Goal: Information Seeking & Learning: Learn about a topic

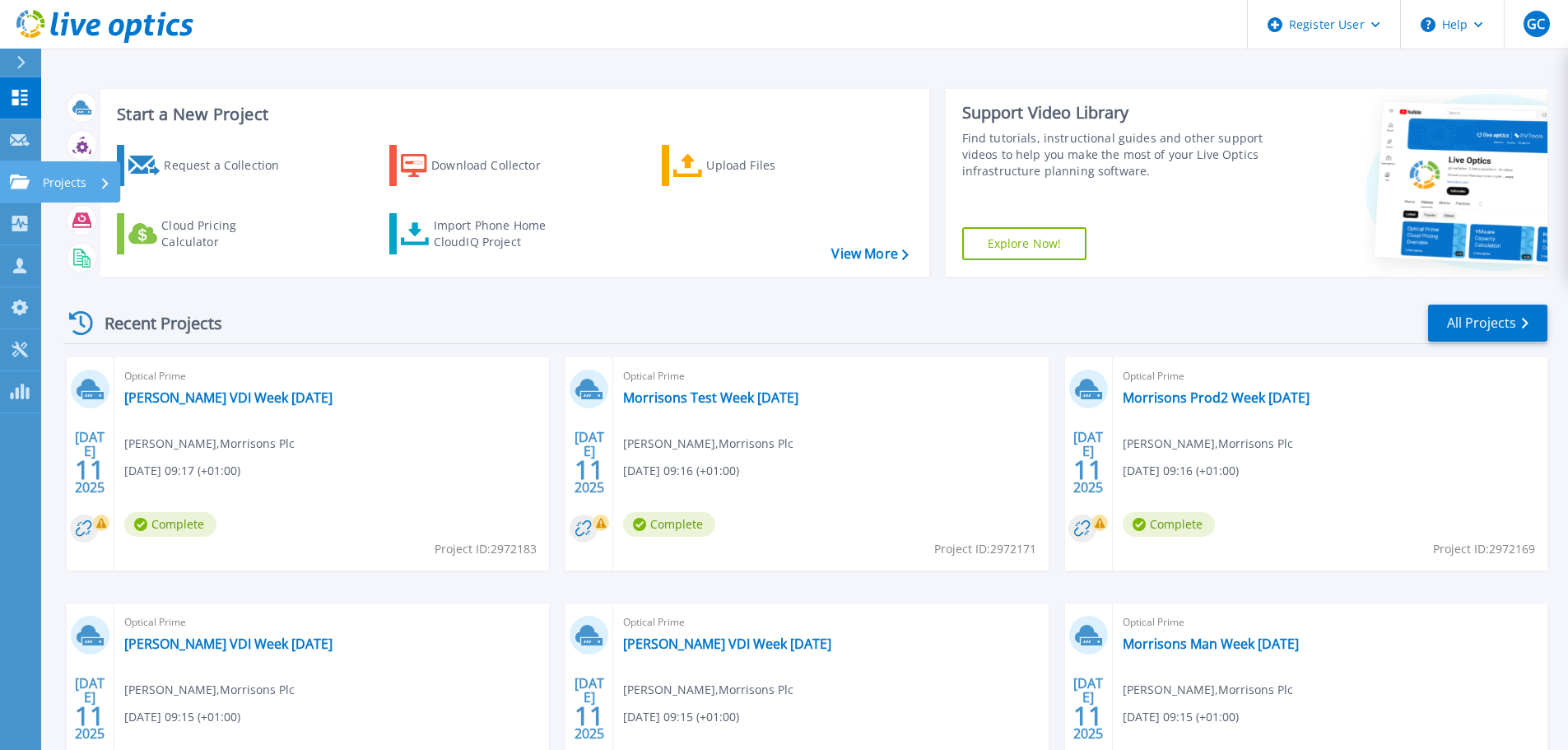
click at [19, 177] on icon at bounding box center [20, 181] width 20 height 14
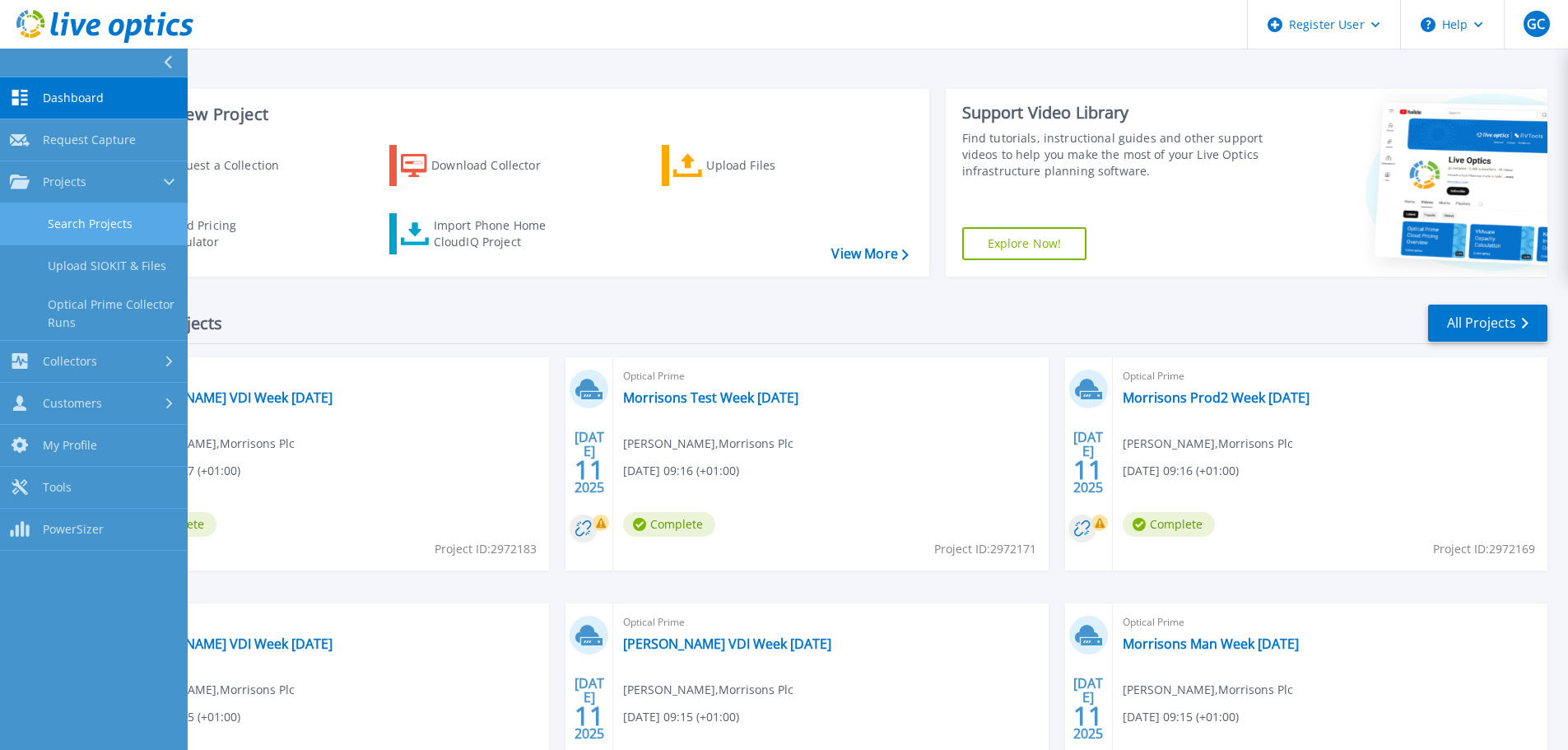
click at [107, 227] on link "Search Projects" at bounding box center [93, 224] width 187 height 42
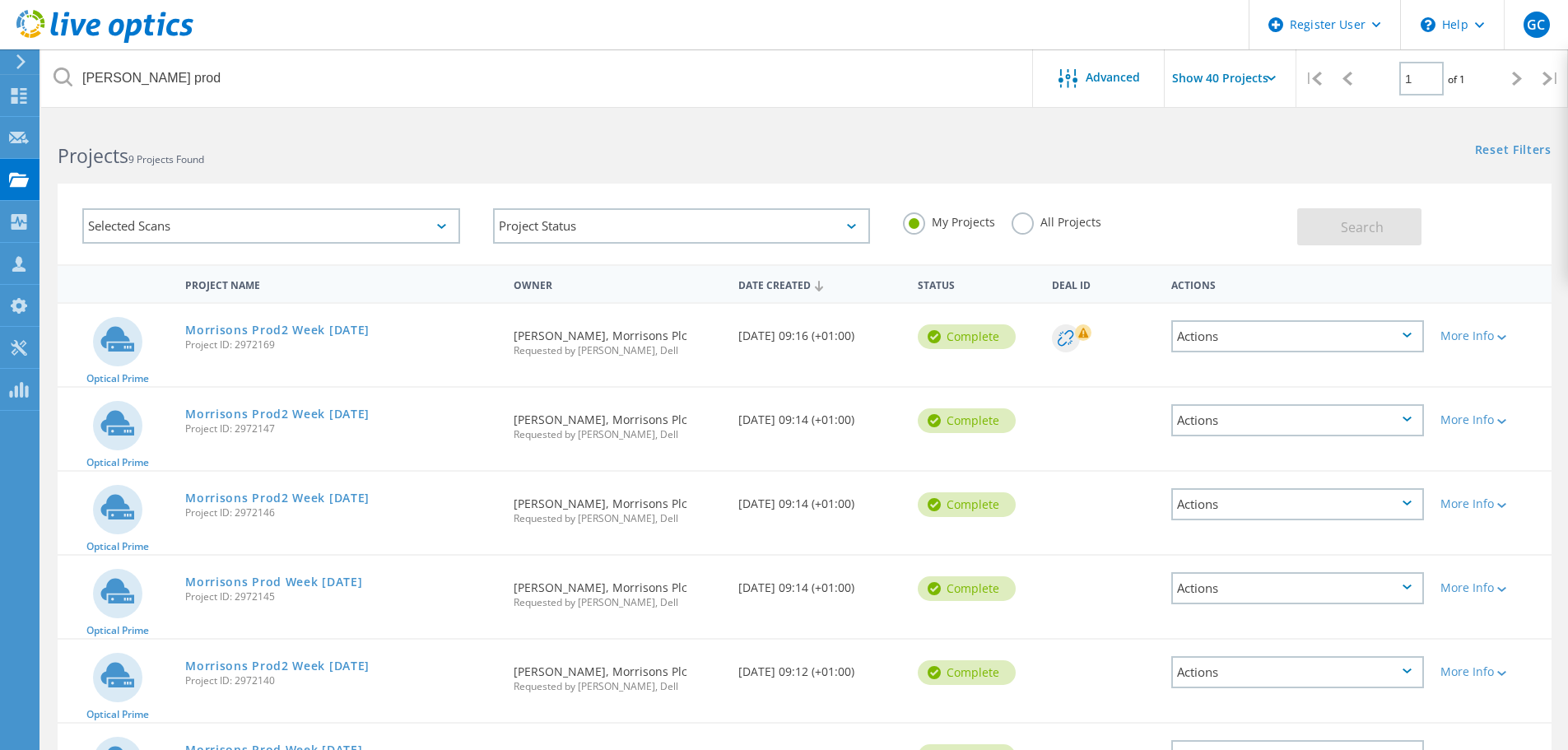
click at [141, 230] on div "Selected Scans" at bounding box center [271, 226] width 378 height 36
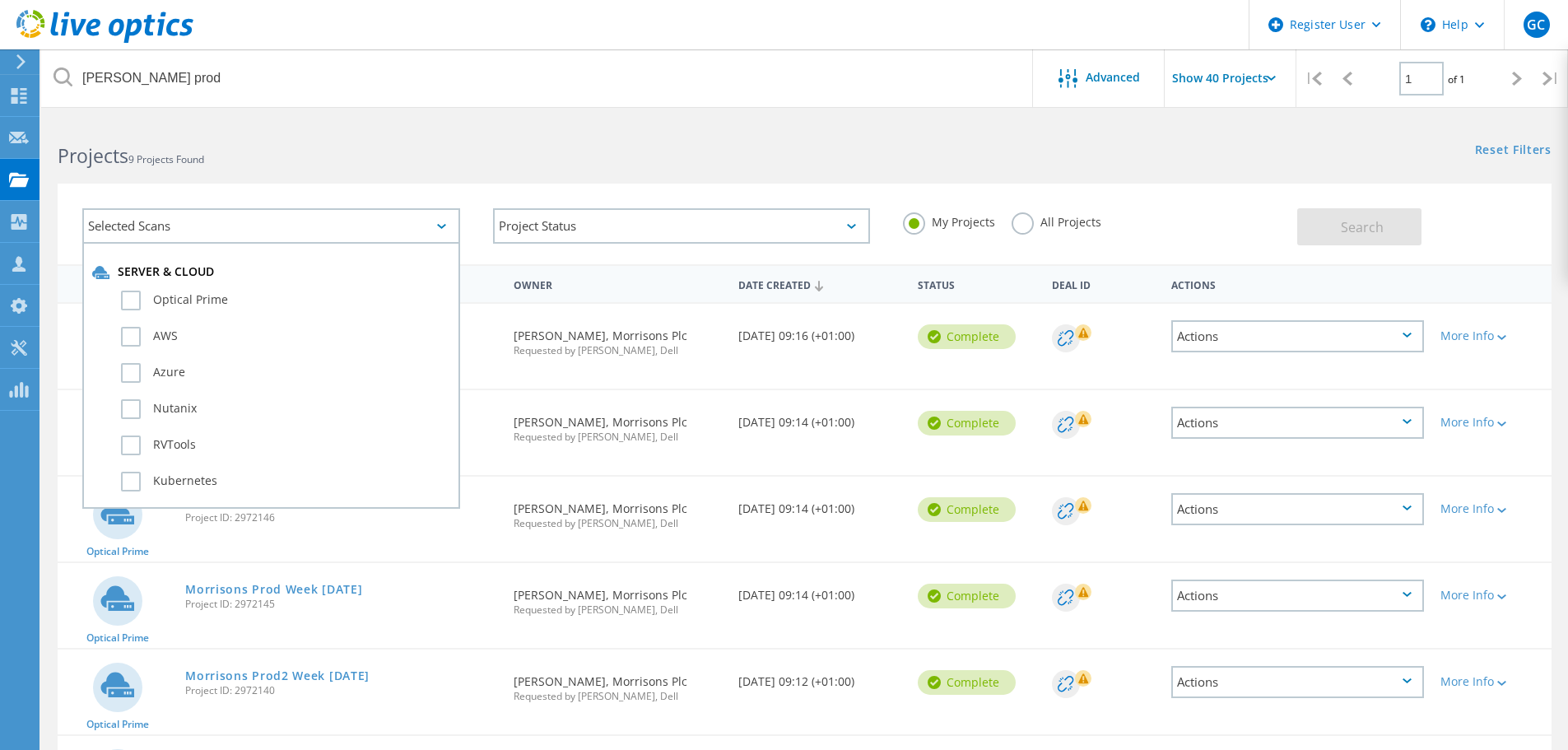
click at [204, 226] on div "Selected Scans" at bounding box center [271, 226] width 378 height 36
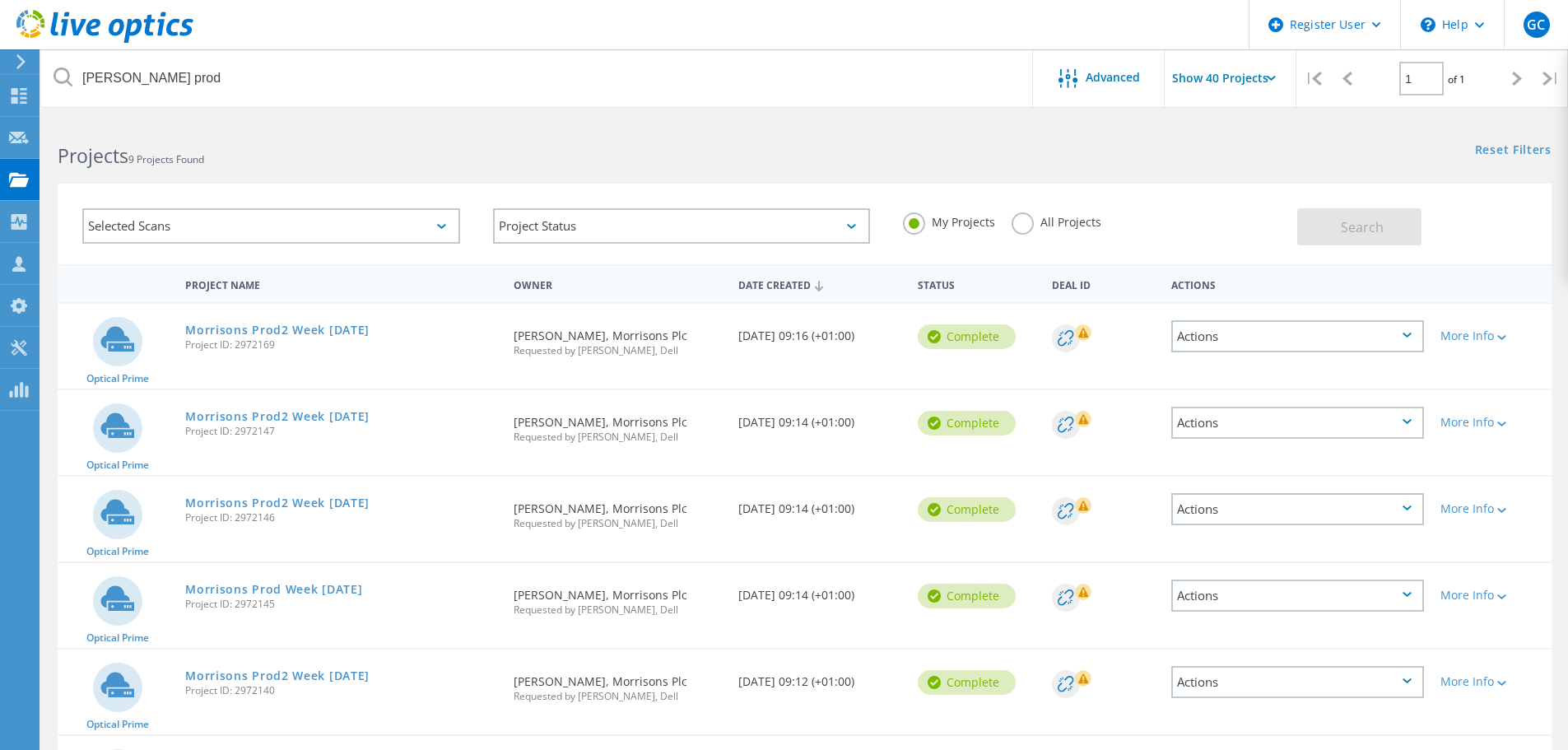
click at [159, 148] on h2 "Projects 9 Projects Found" at bounding box center [422, 156] width 730 height 27
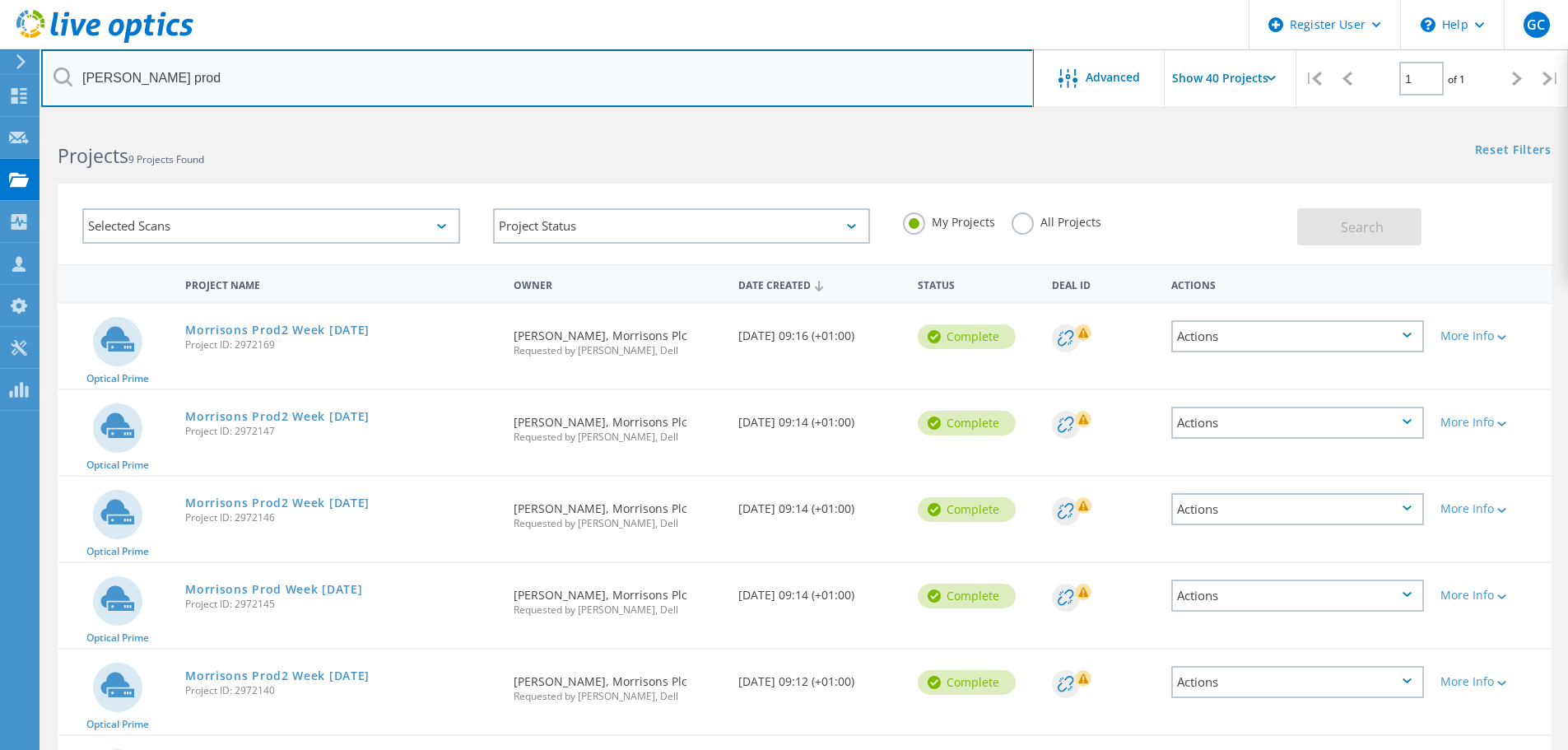
click at [138, 80] on input "[PERSON_NAME] prod" at bounding box center [537, 78] width 992 height 58
drag, startPoint x: 202, startPoint y: 77, endPoint x: 0, endPoint y: 88, distance: 202.3
click at [0, 120] on div "Register User \n Help Explore Helpful Articles Contact Support GC Dell User [PE…" at bounding box center [784, 632] width 1568 height 1024
click at [155, 76] on input "[PERSON_NAME] prod" at bounding box center [537, 78] width 992 height 58
drag, startPoint x: 192, startPoint y: 79, endPoint x: 87, endPoint y: 66, distance: 105.8
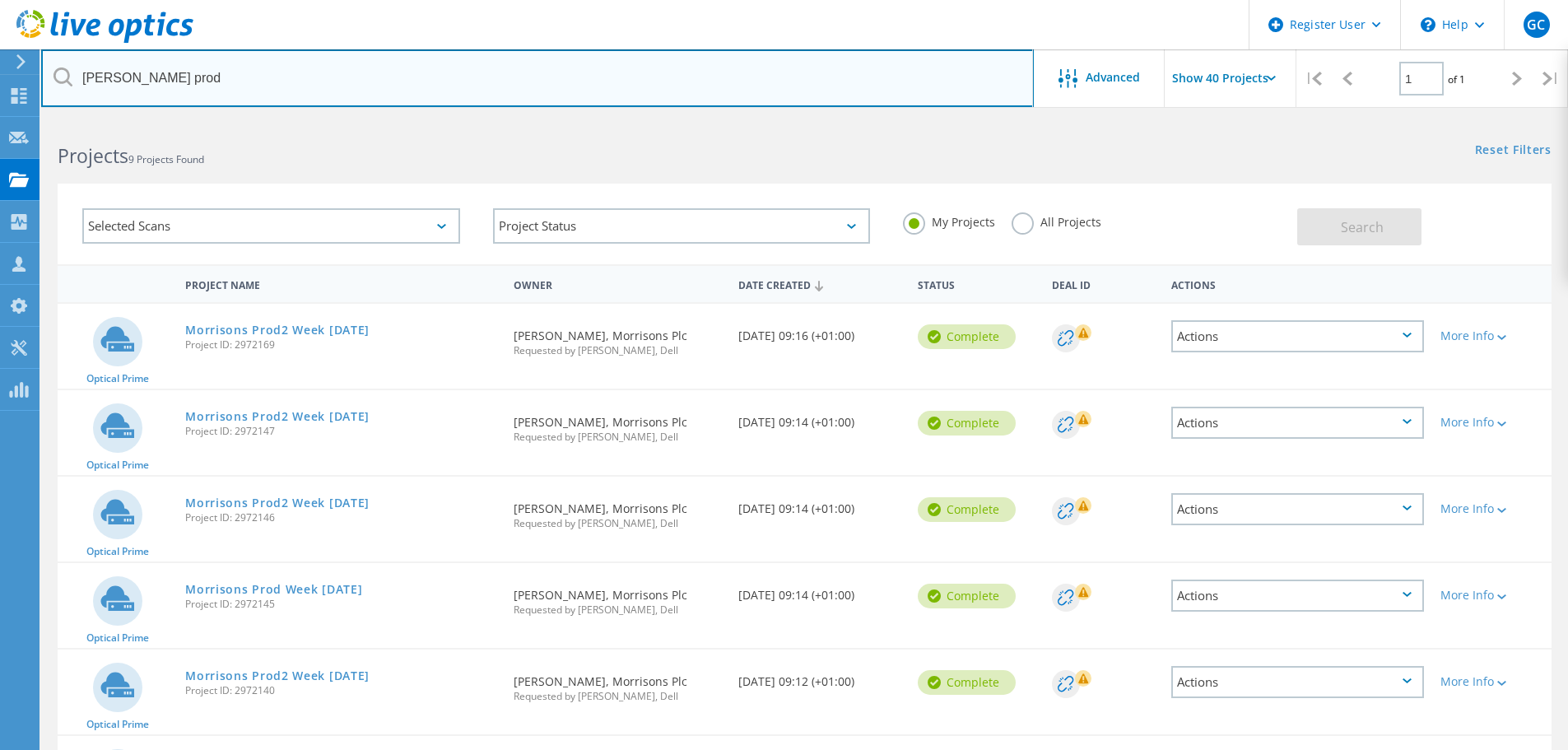
click at [87, 66] on input "[PERSON_NAME] prod" at bounding box center [537, 78] width 992 height 58
type input "gb news"
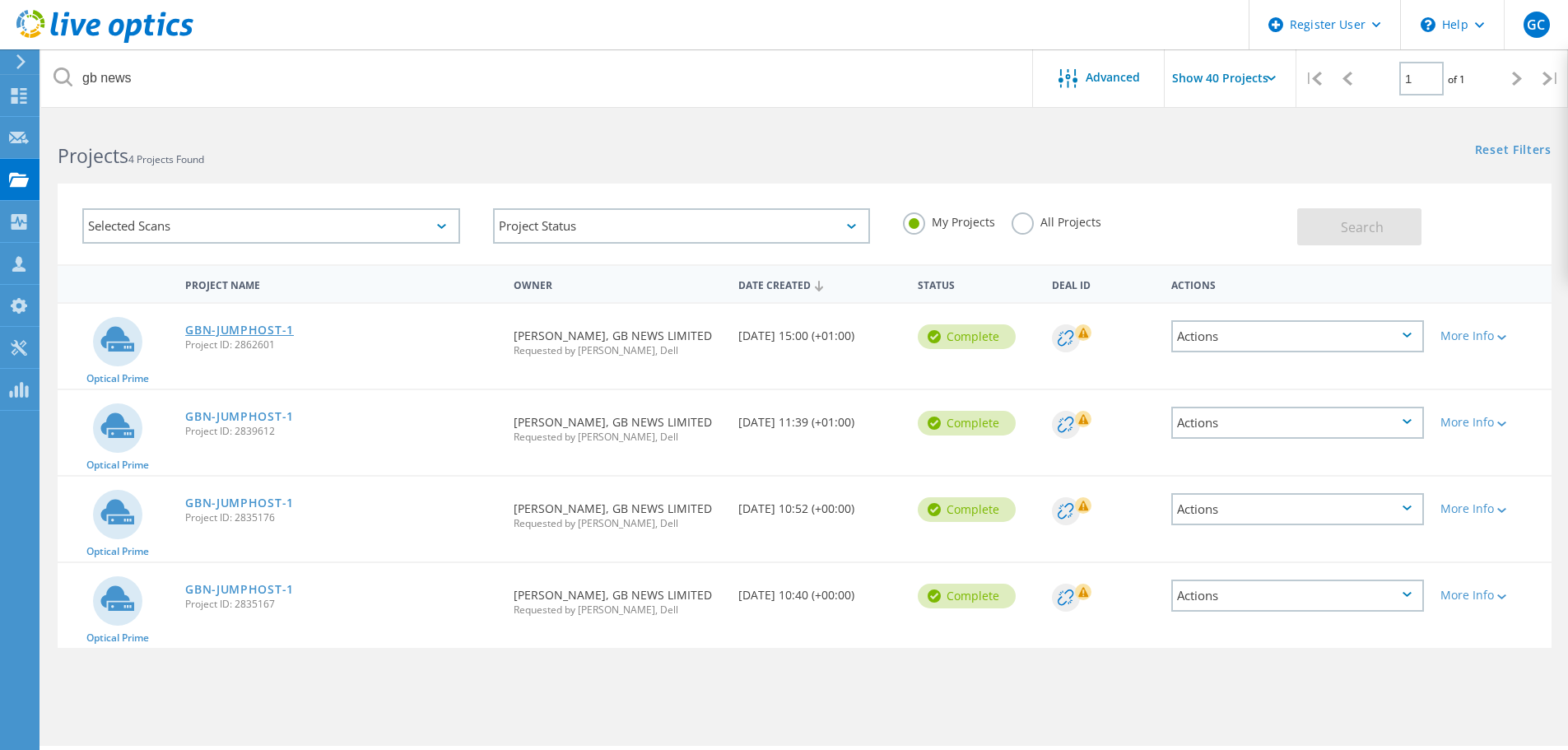
click at [227, 325] on link "GBN-JUMPHOST-1" at bounding box center [240, 330] width 109 height 12
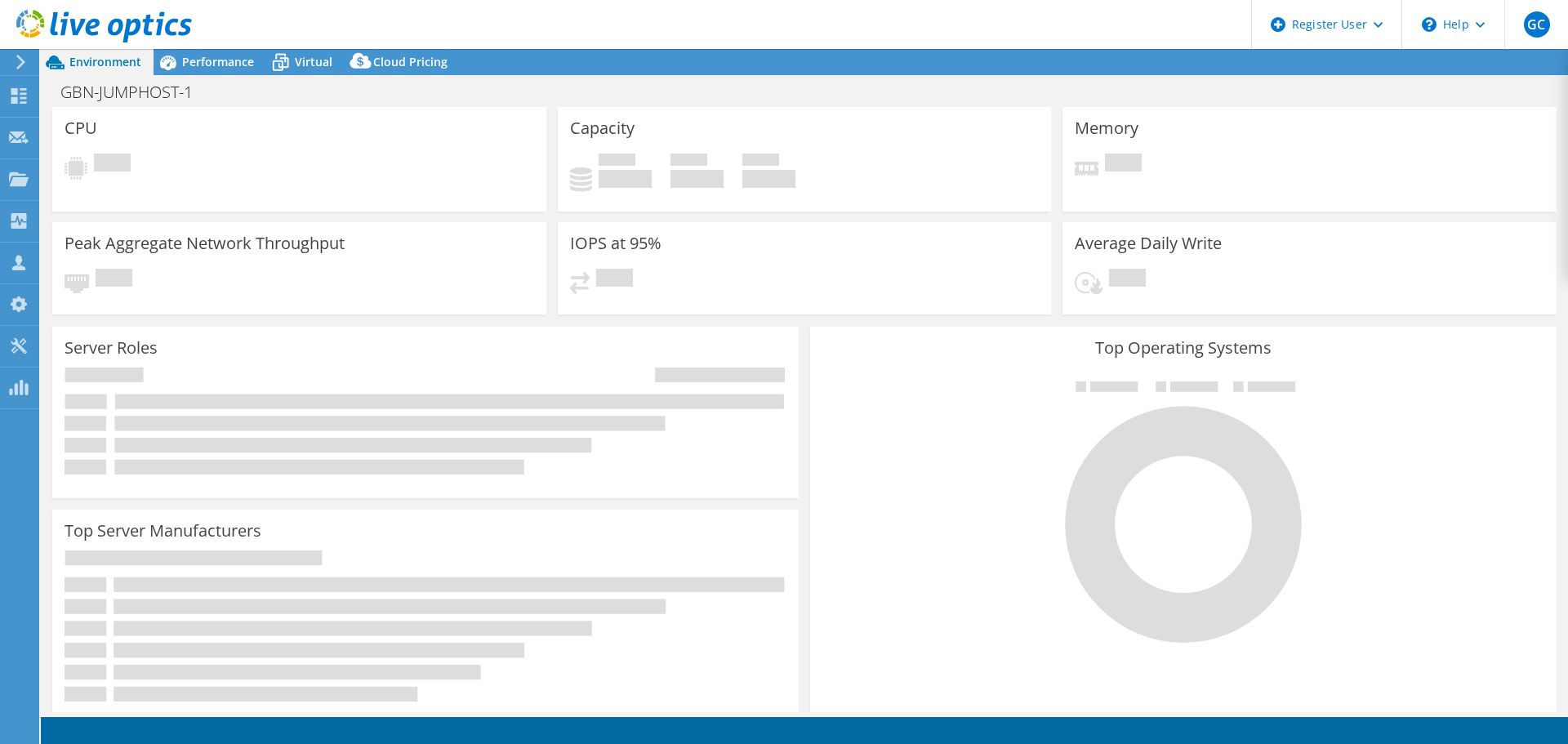
select select "USD"
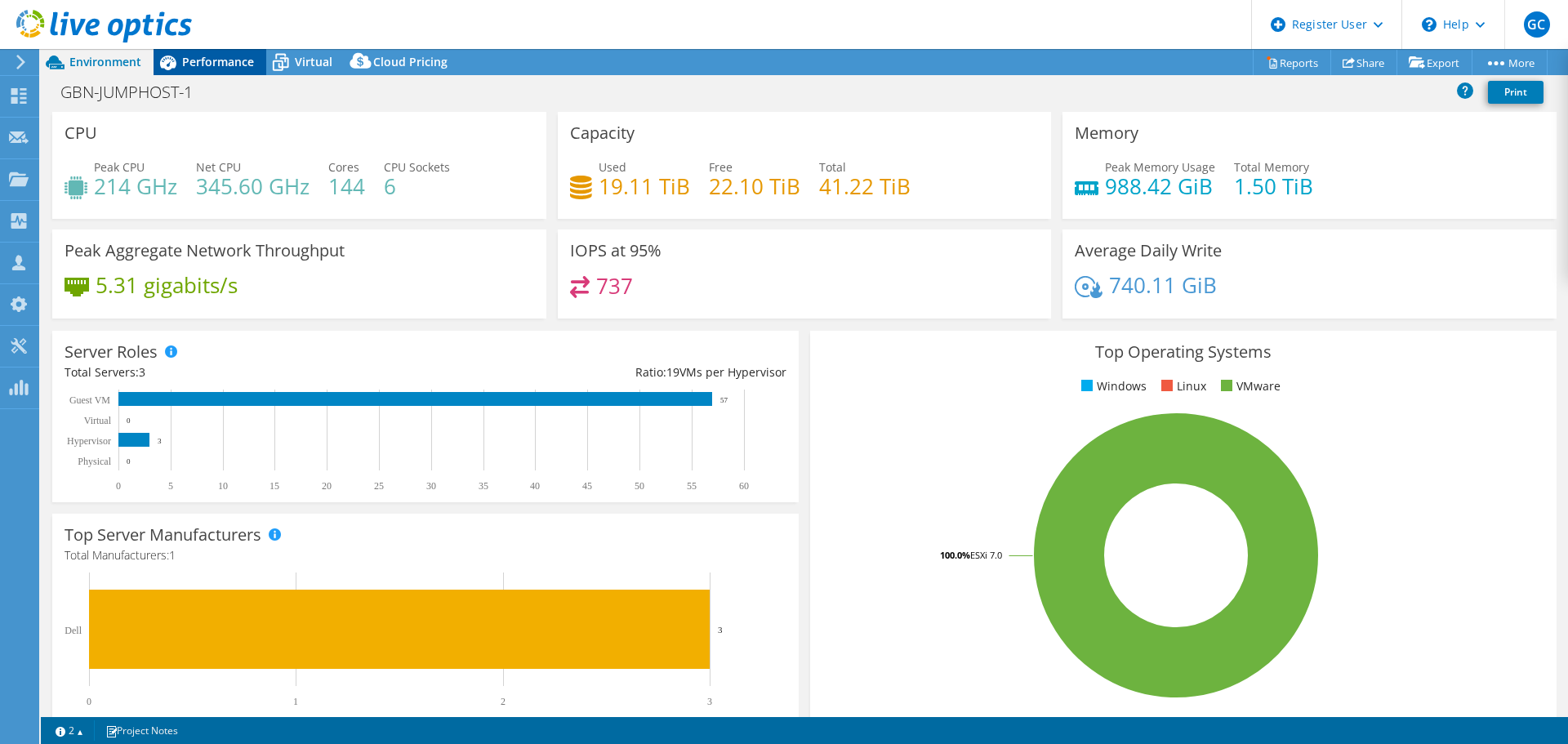
click at [211, 66] on span "Performance" at bounding box center [218, 61] width 72 height 15
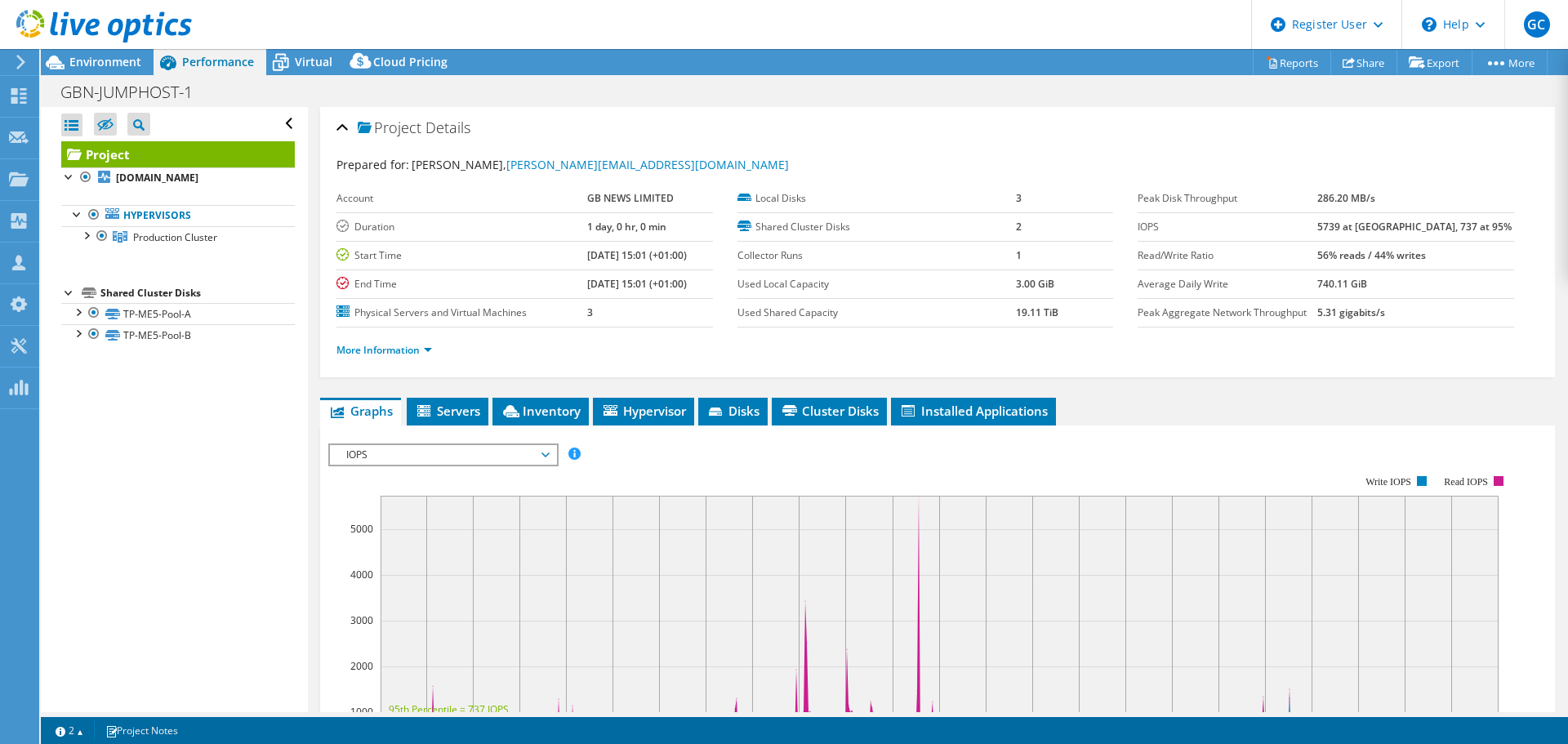
click at [546, 455] on span "IOPS" at bounding box center [443, 455] width 210 height 20
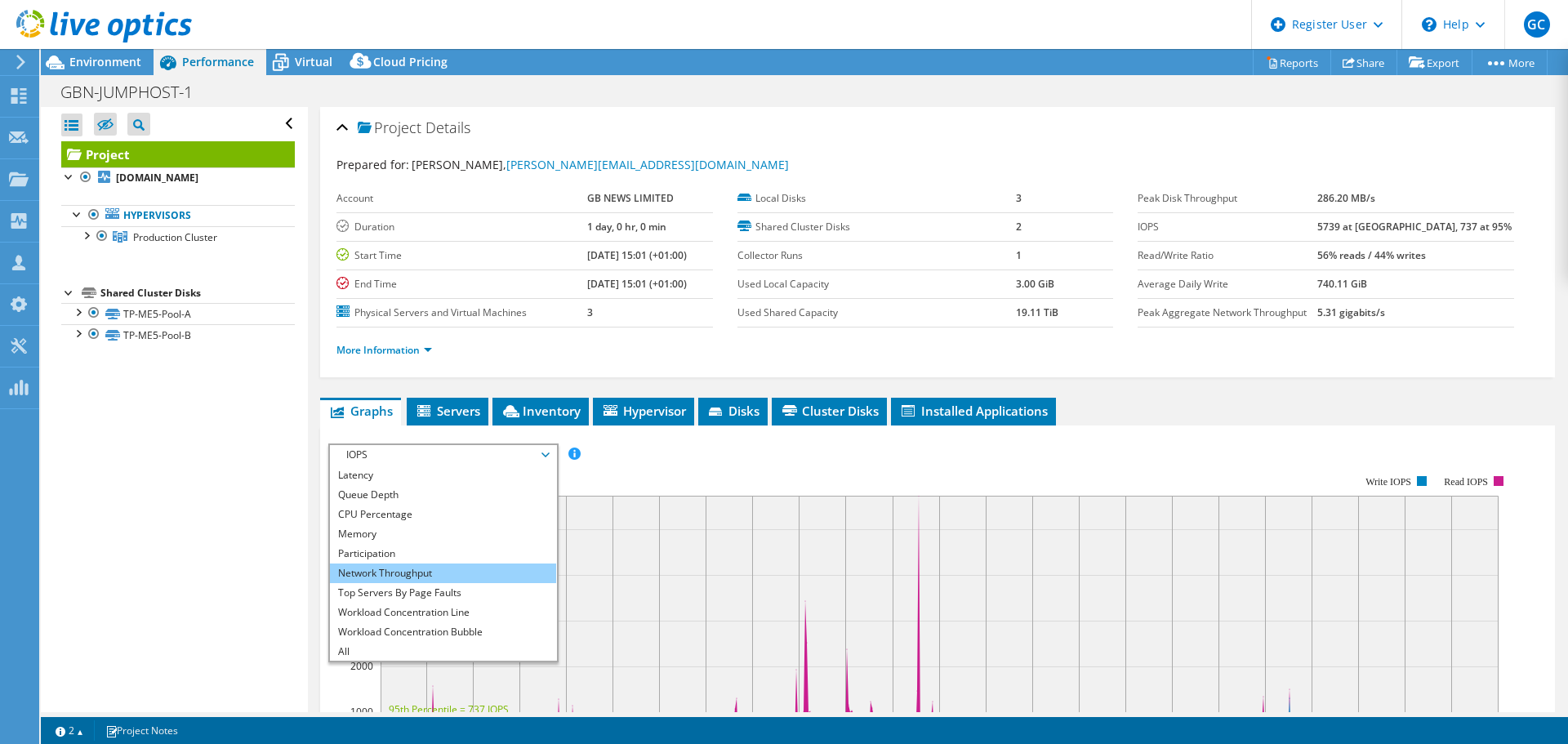
scroll to position [59, 0]
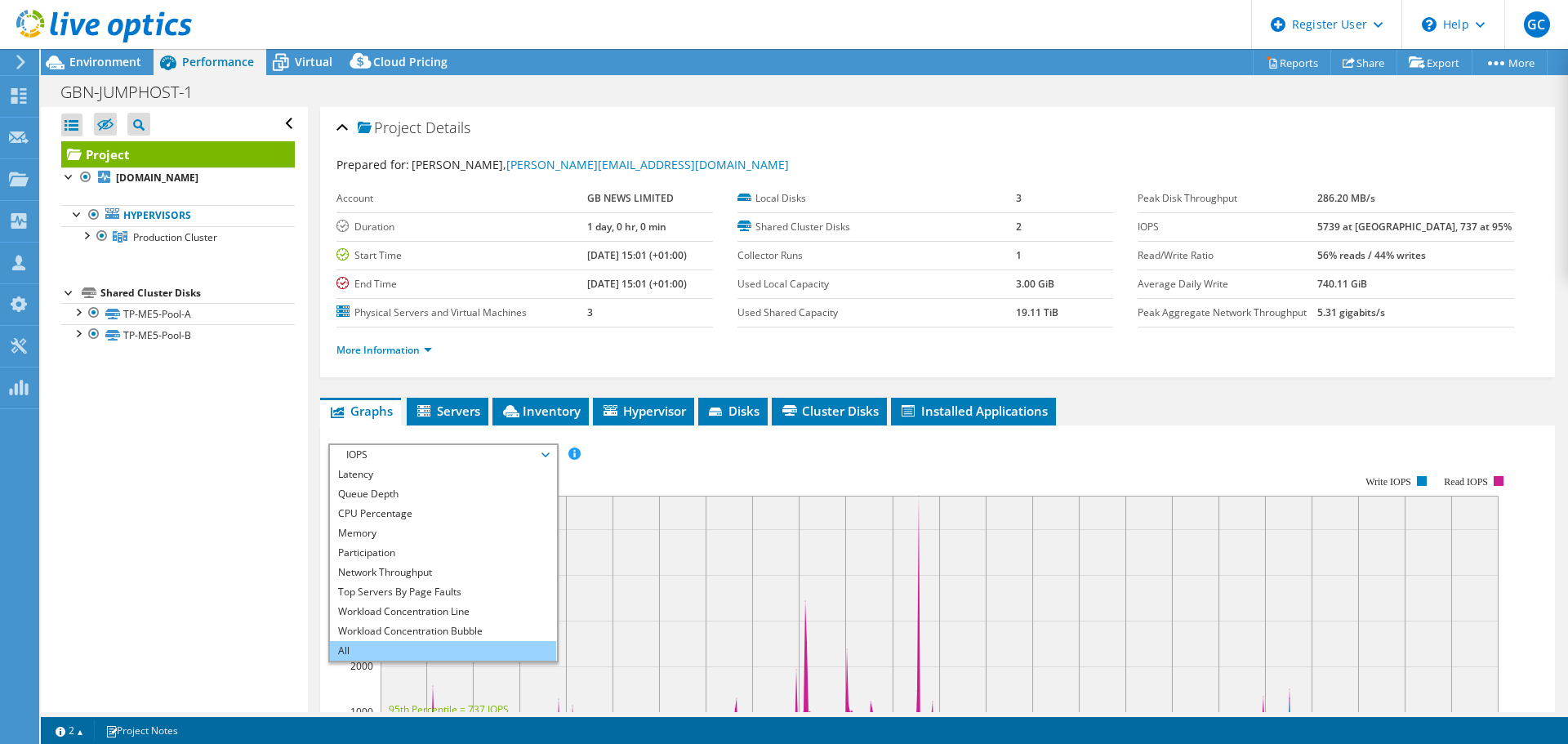
drag, startPoint x: 446, startPoint y: 650, endPoint x: 472, endPoint y: 646, distance: 26.3
click at [446, 650] on li "All" at bounding box center [443, 651] width 226 height 20
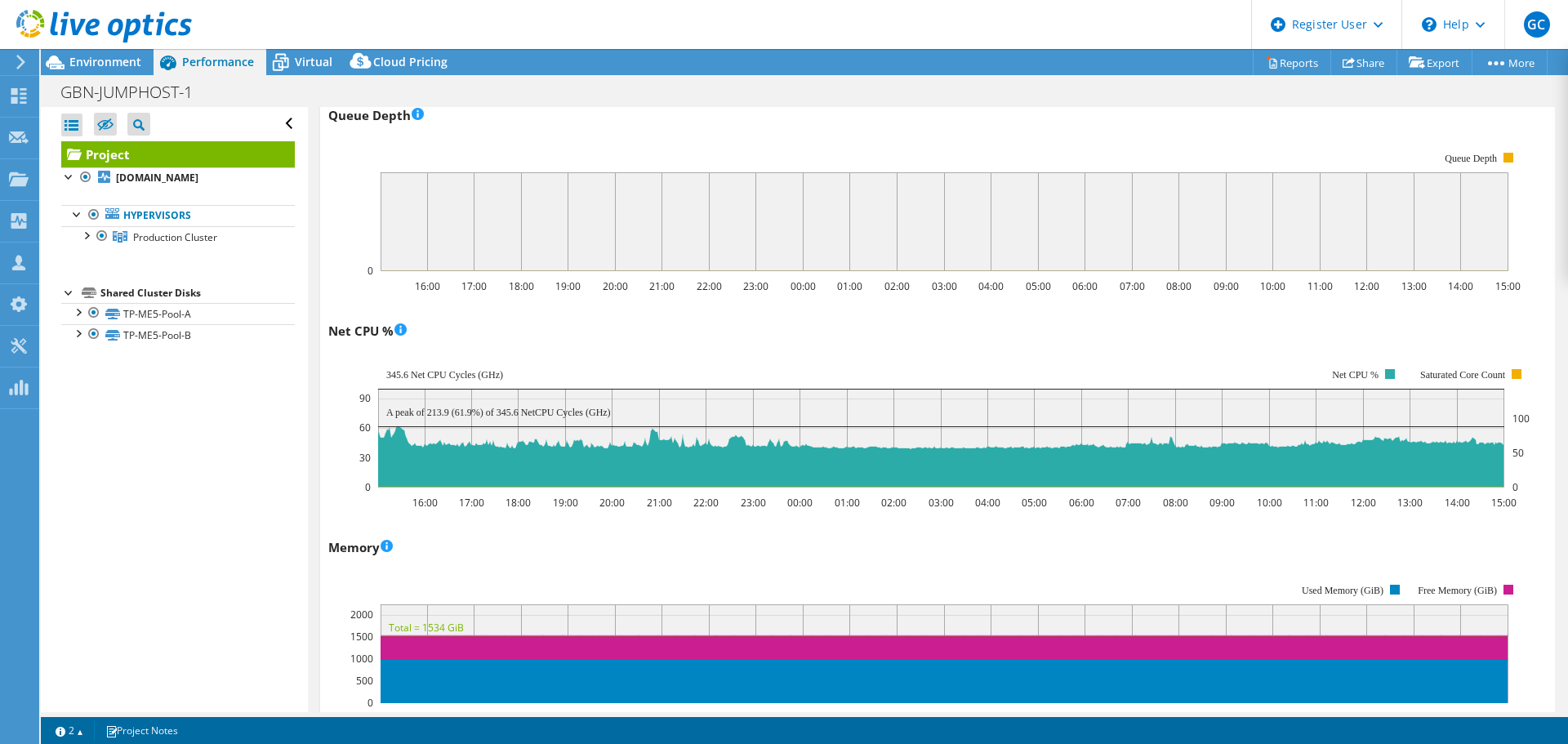
scroll to position [1225, 0]
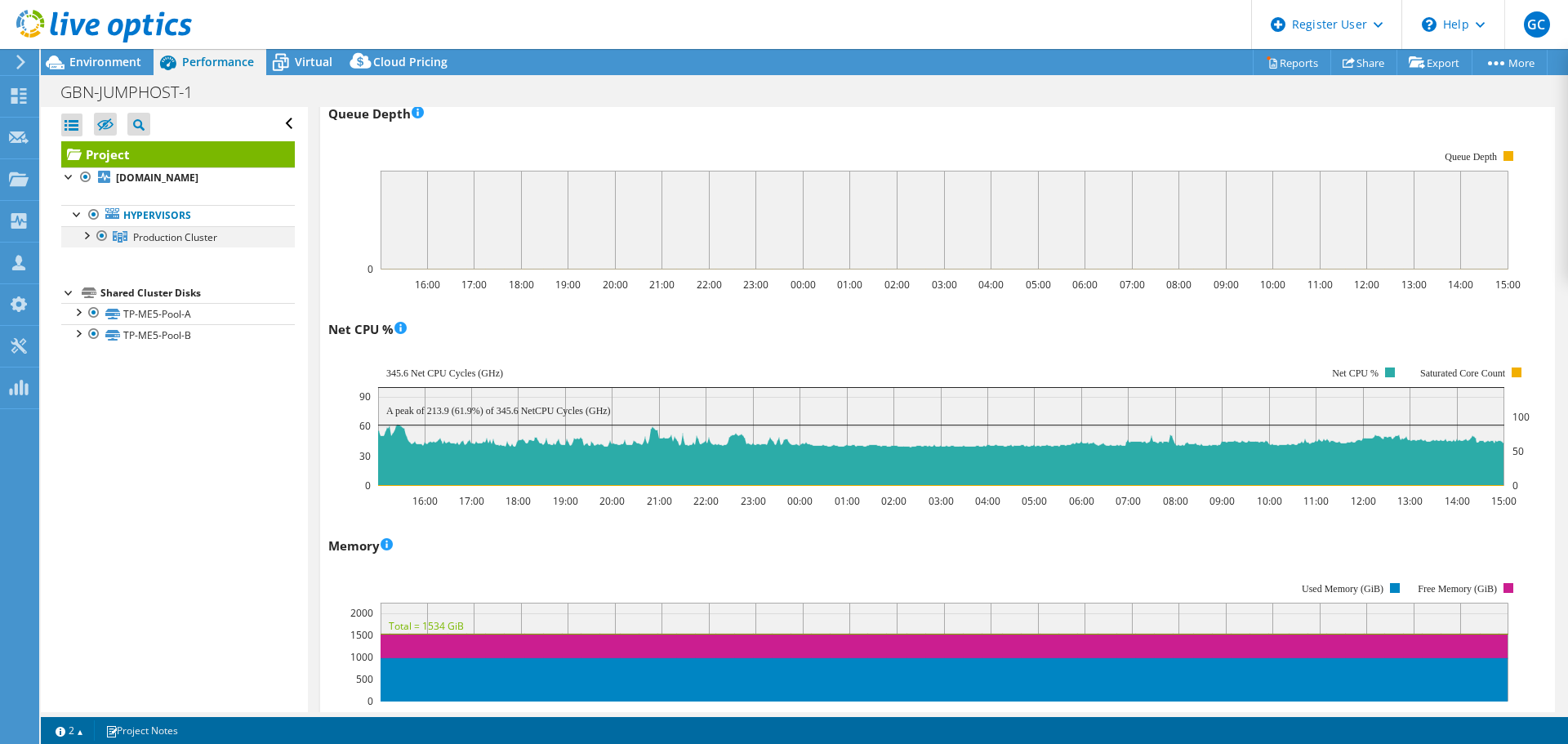
click at [85, 234] on div at bounding box center [86, 234] width 16 height 16
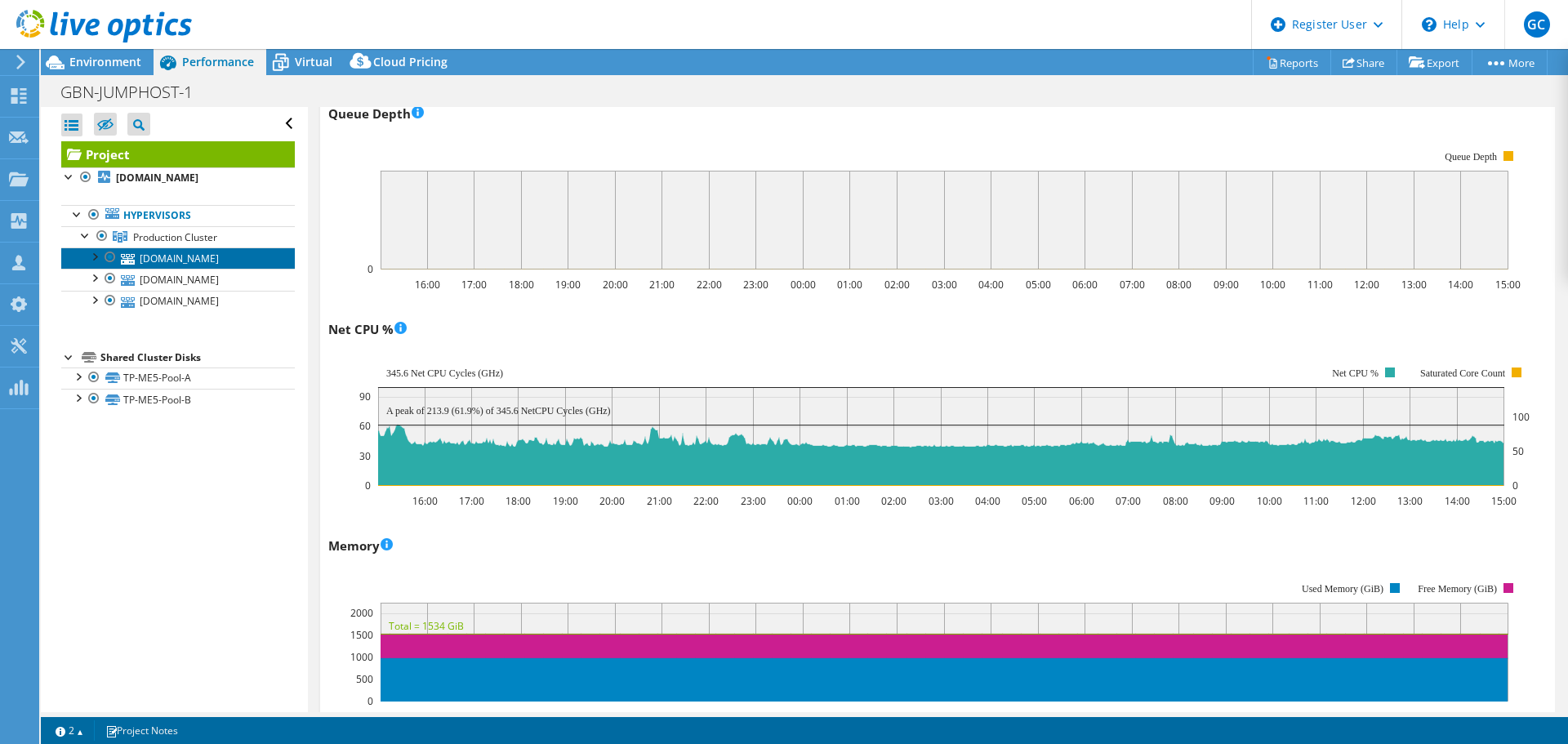
click at [194, 260] on link "gbn-esxi-1.gbnews.uk" at bounding box center [178, 258] width 233 height 21
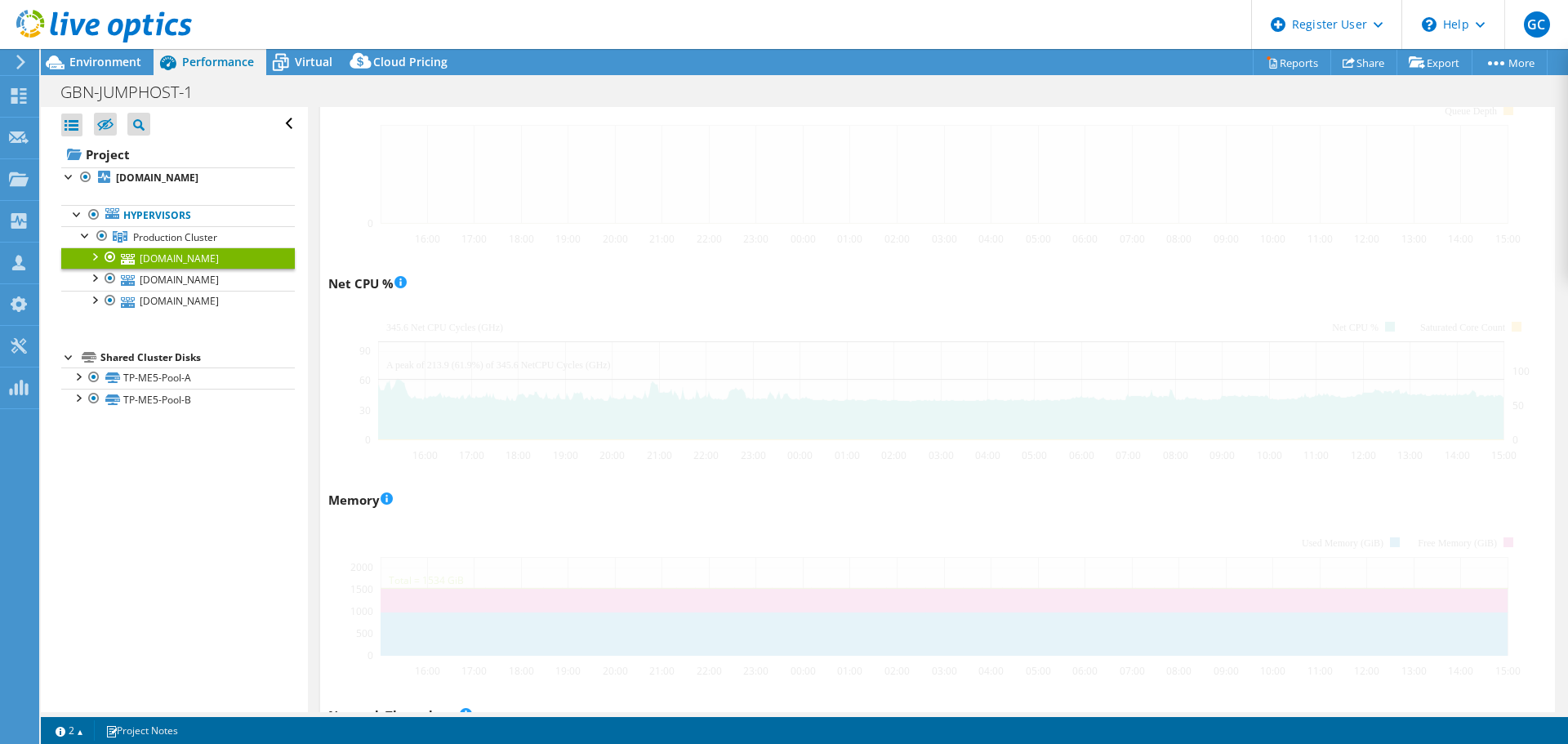
scroll to position [1180, 0]
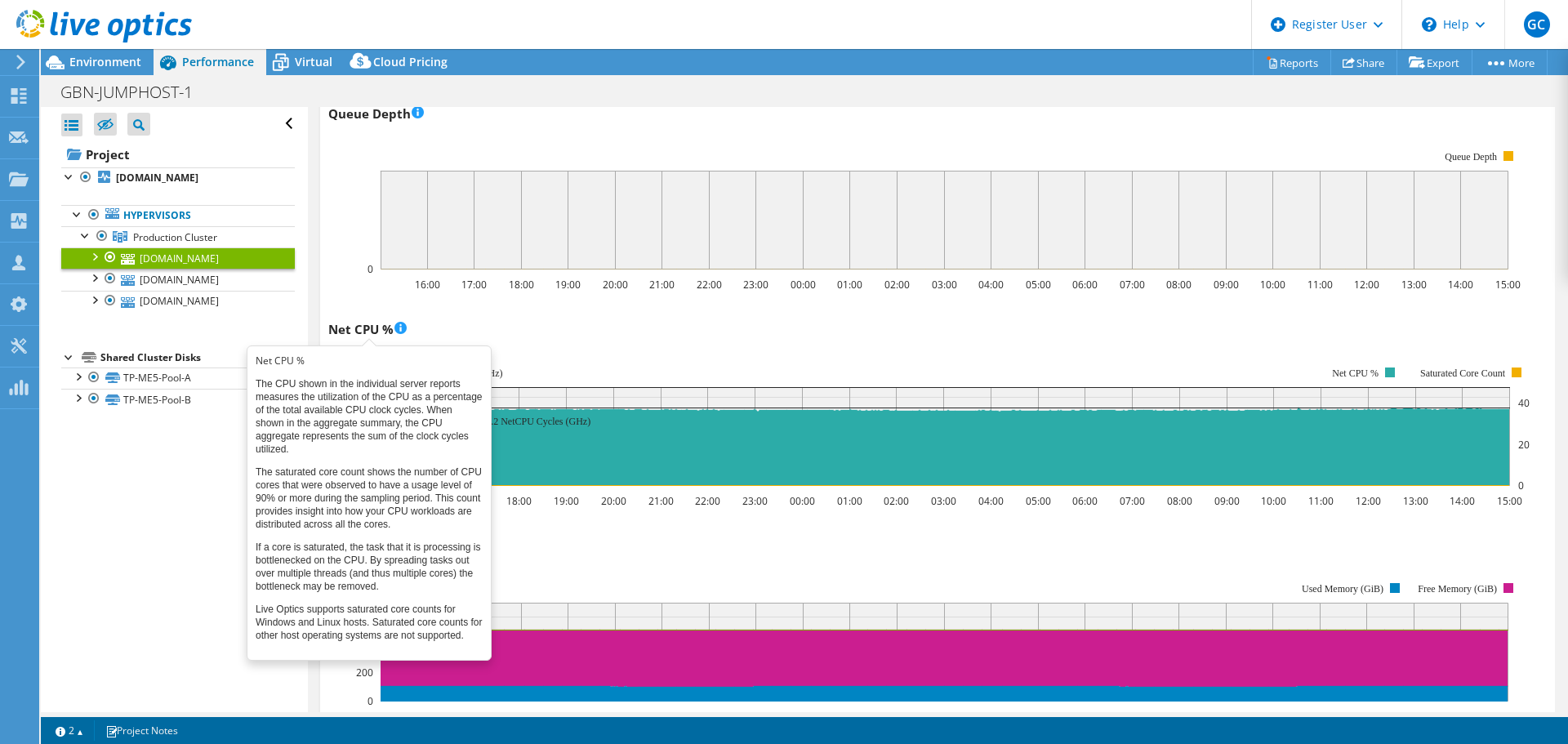
click at [633, 321] on div "Net CPU % 16:00 17:00 18:00 19:00 20:00 21:00 22:00 23:00 00:00 01:00 02:00 03:…" at bounding box center [937, 412] width 1219 height 192
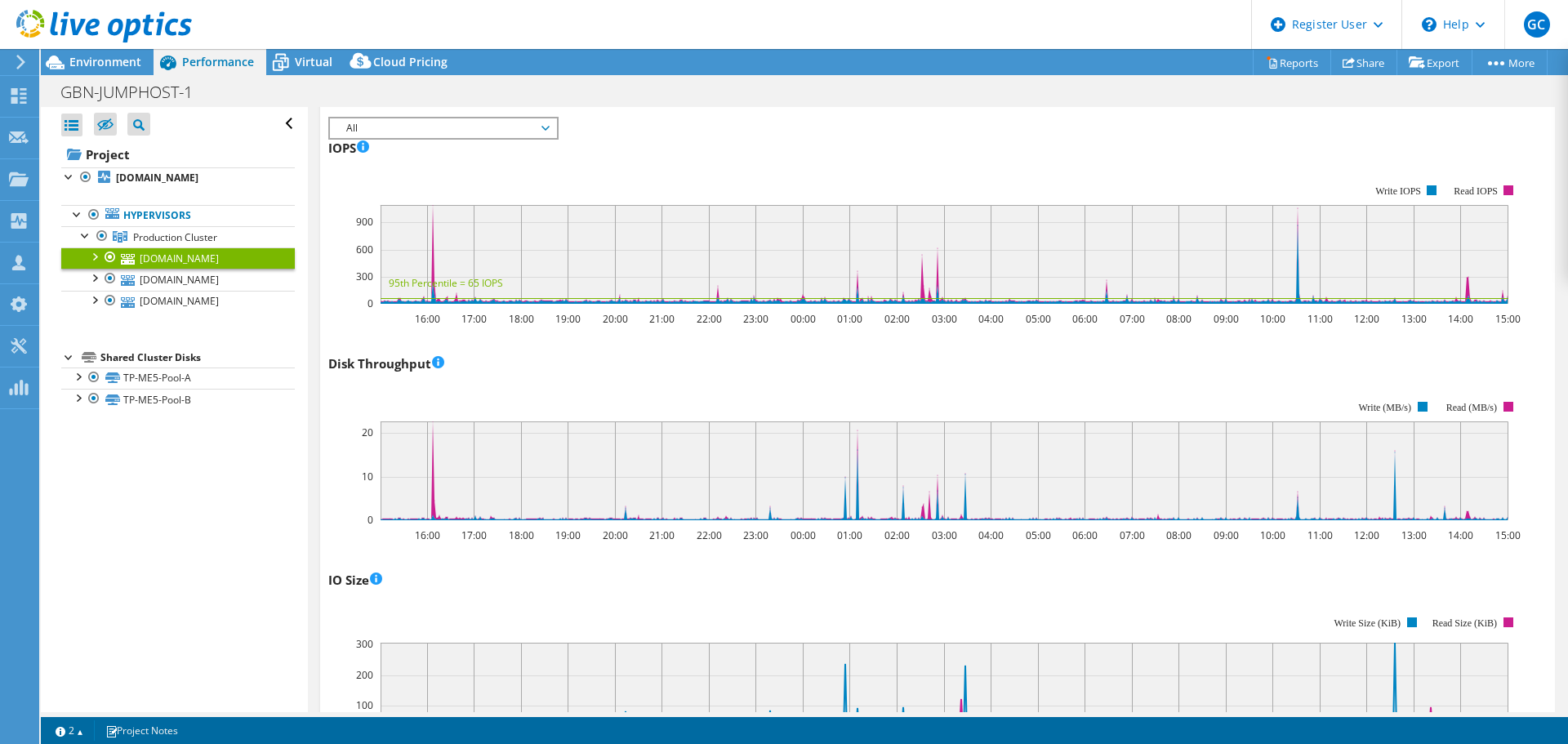
scroll to position [0, 0]
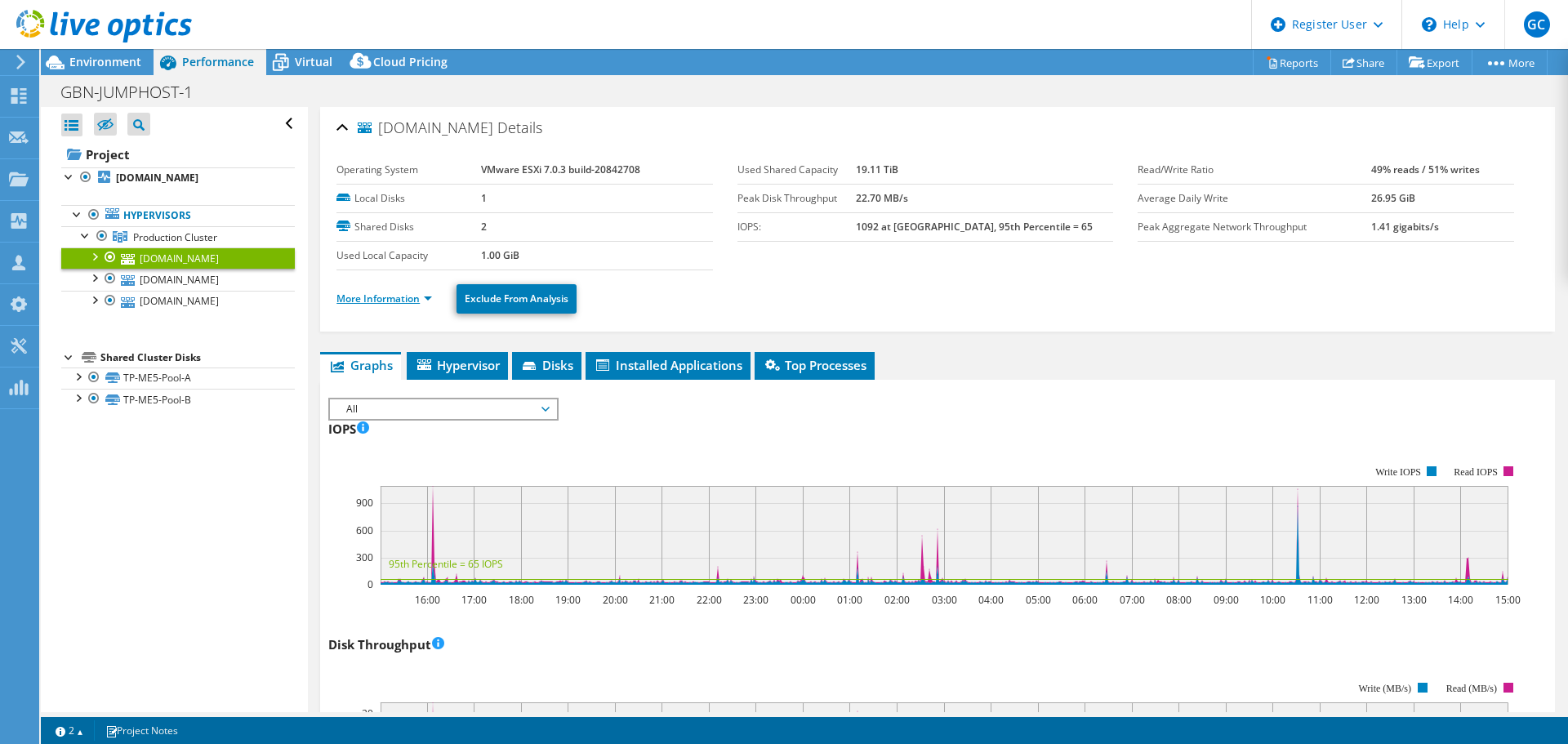
click at [426, 299] on link "More Information" at bounding box center [384, 298] width 95 height 14
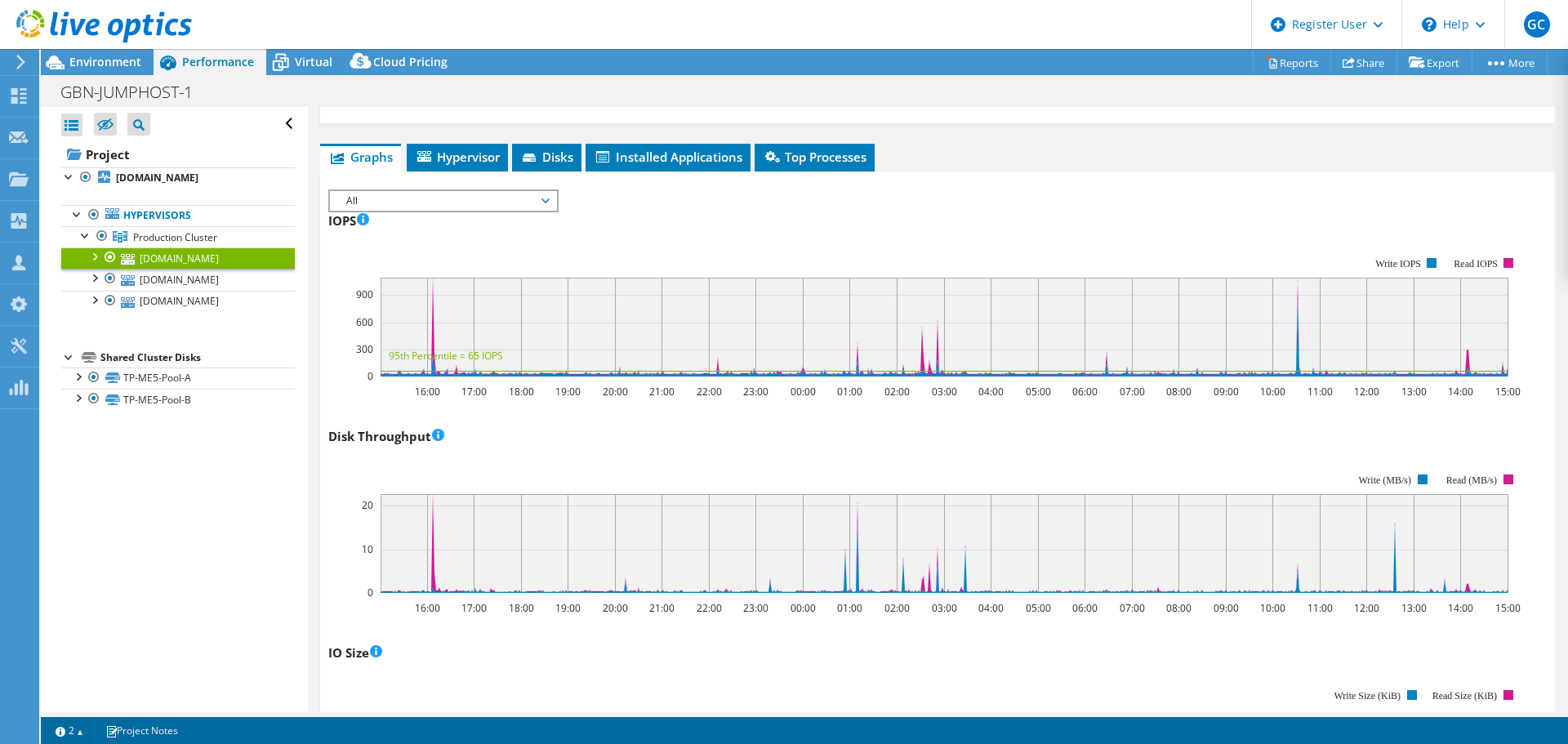
scroll to position [980, 0]
